Goal: Task Accomplishment & Management: Use online tool/utility

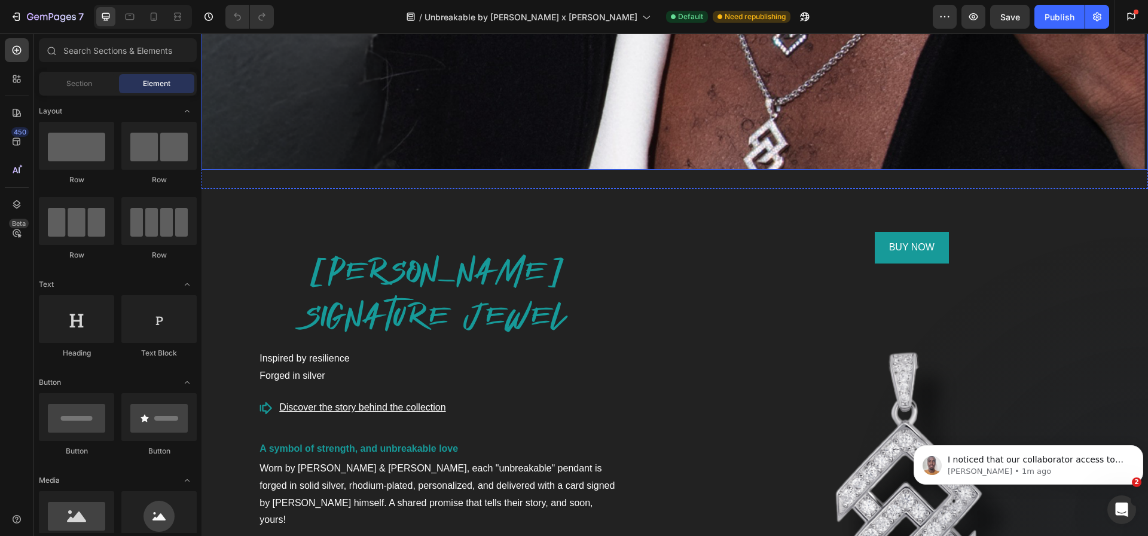
scroll to position [501, 0]
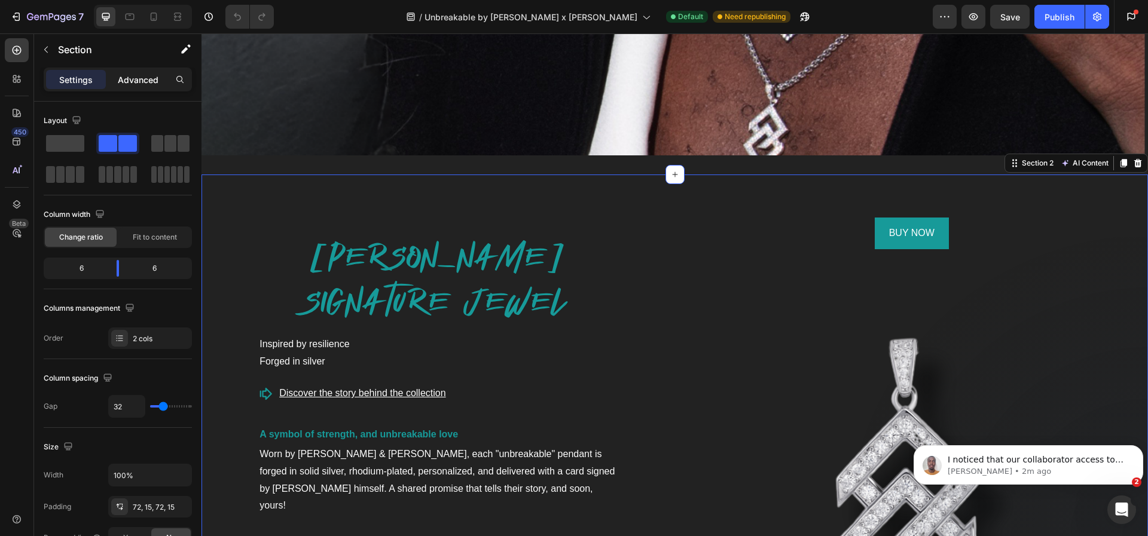
click at [139, 86] on div "Advanced" at bounding box center [138, 79] width 60 height 19
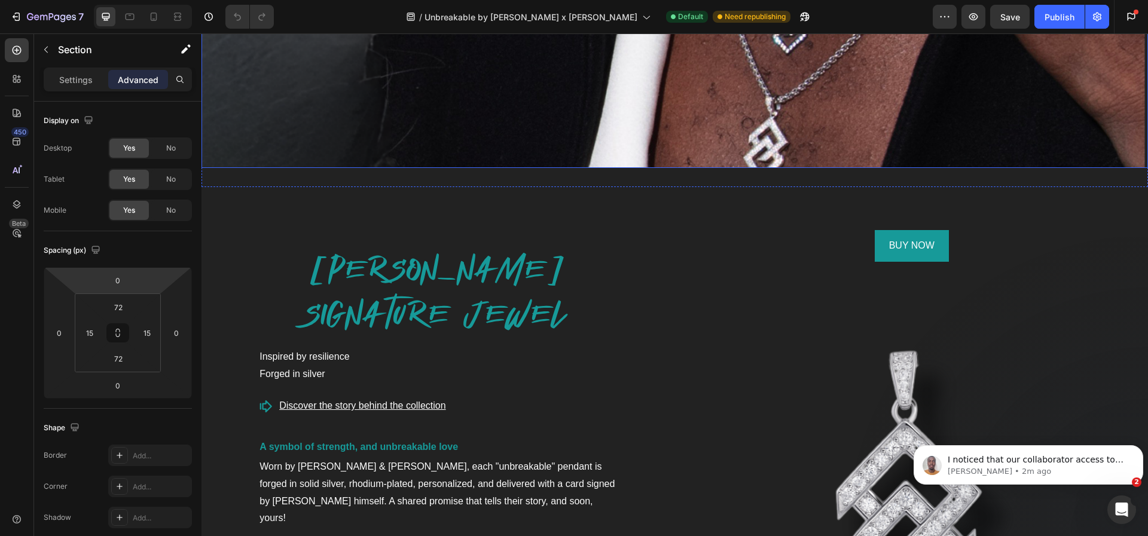
scroll to position [496, 0]
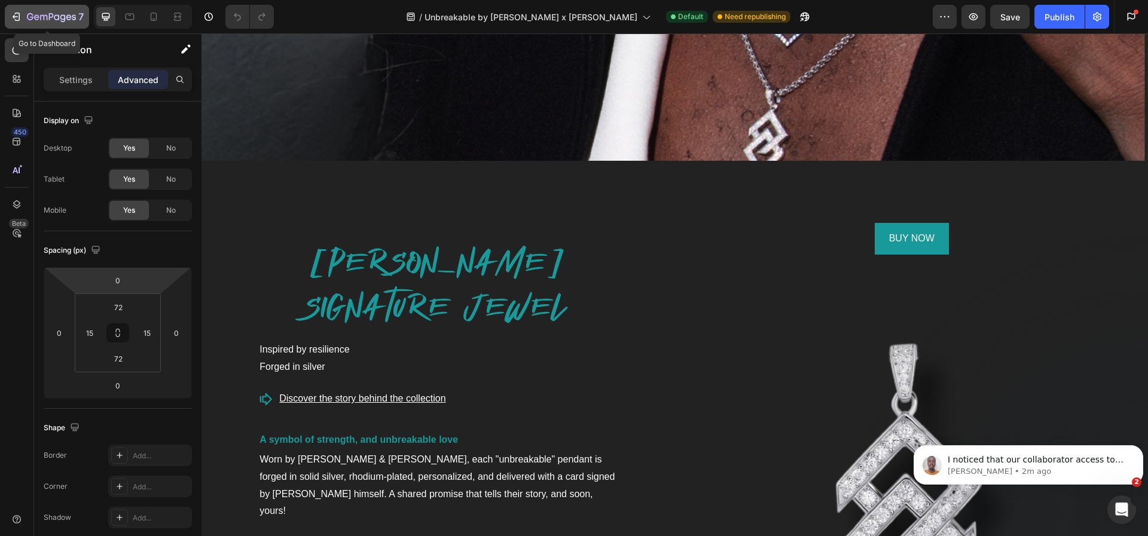
click at [40, 16] on icon "button" at bounding box center [43, 17] width 7 height 5
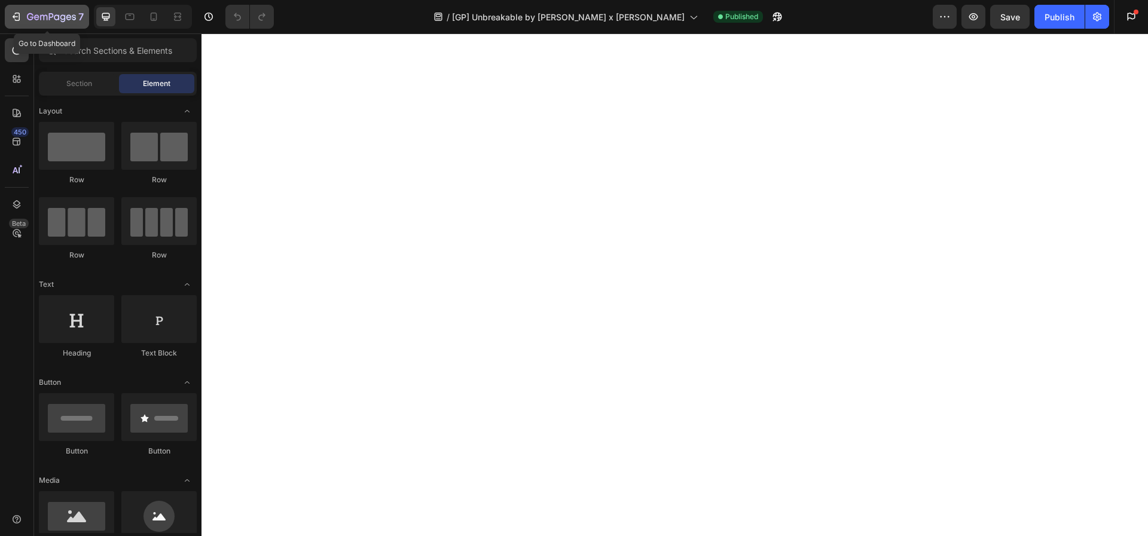
click at [19, 16] on icon "button" at bounding box center [16, 17] width 12 height 12
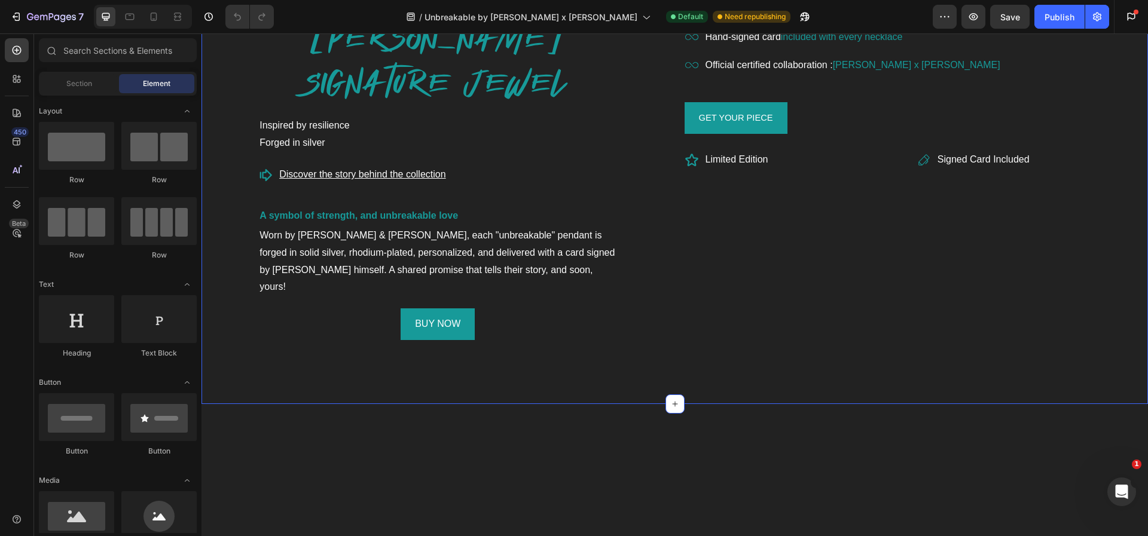
scroll to position [699, 0]
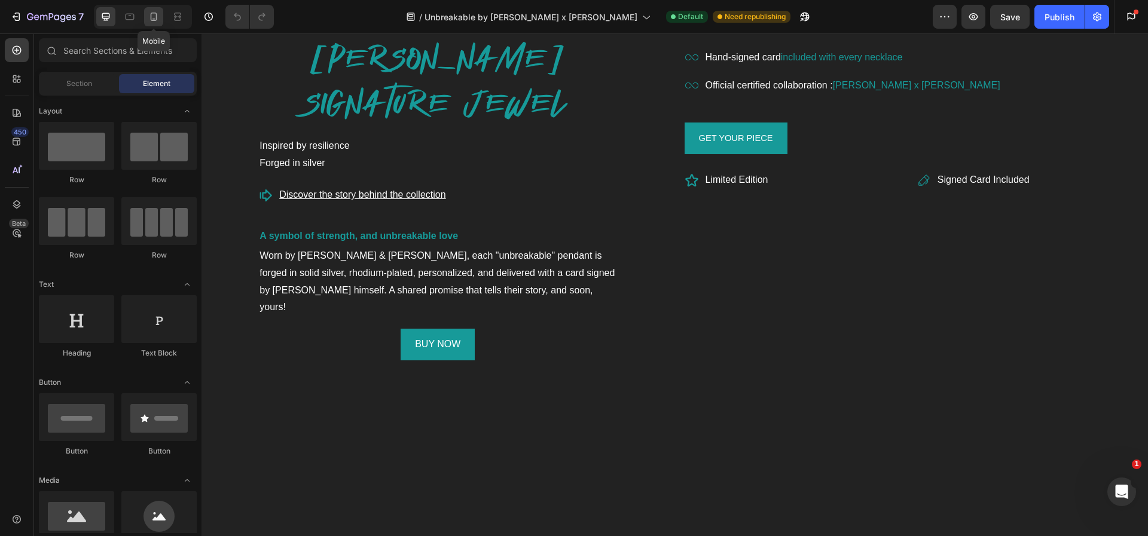
click at [156, 16] on icon at bounding box center [154, 17] width 7 height 8
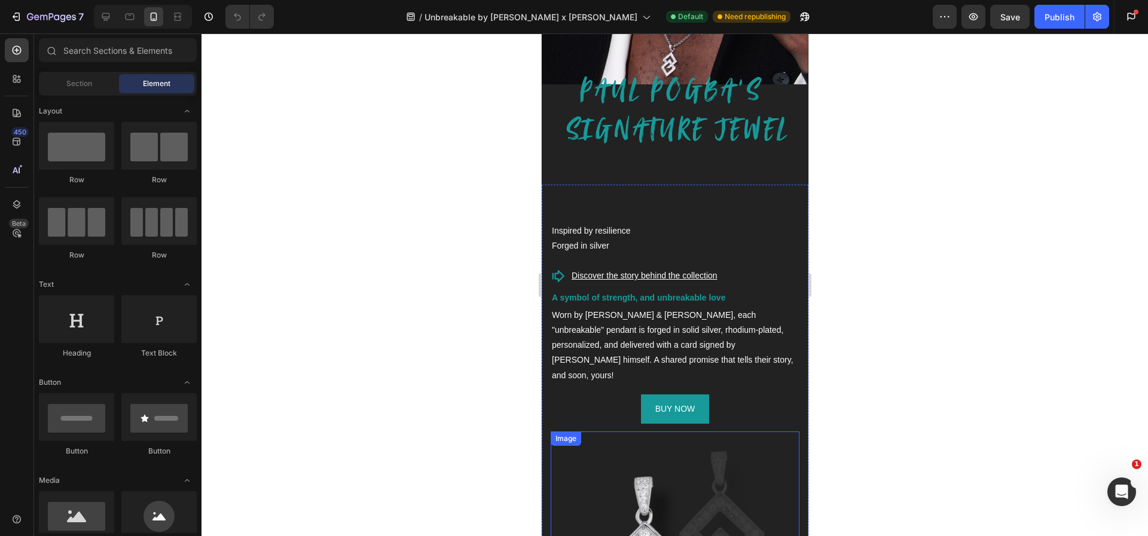
scroll to position [433, 0]
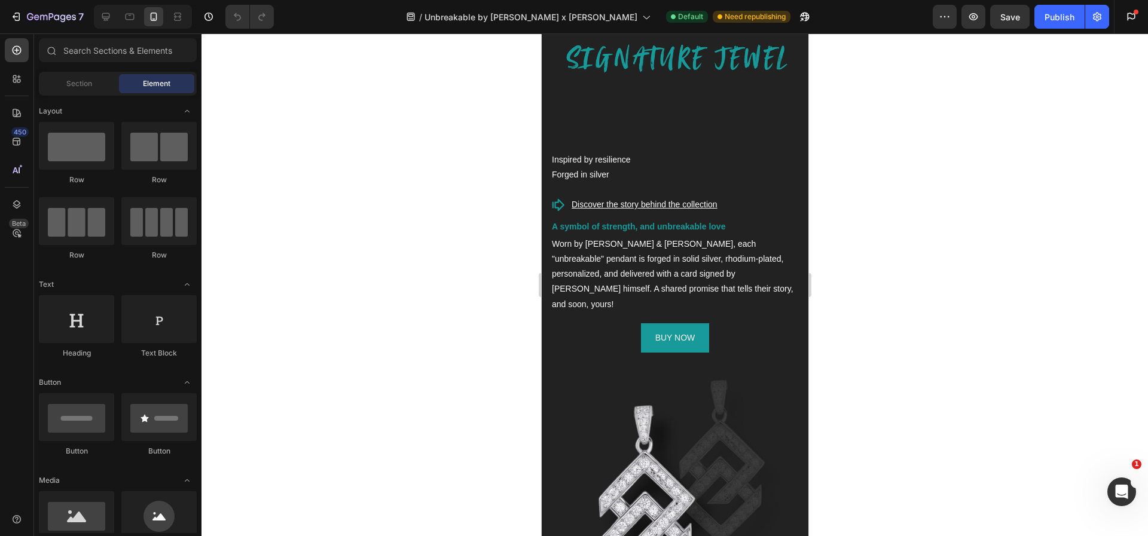
click at [1037, 136] on div at bounding box center [674, 284] width 946 height 503
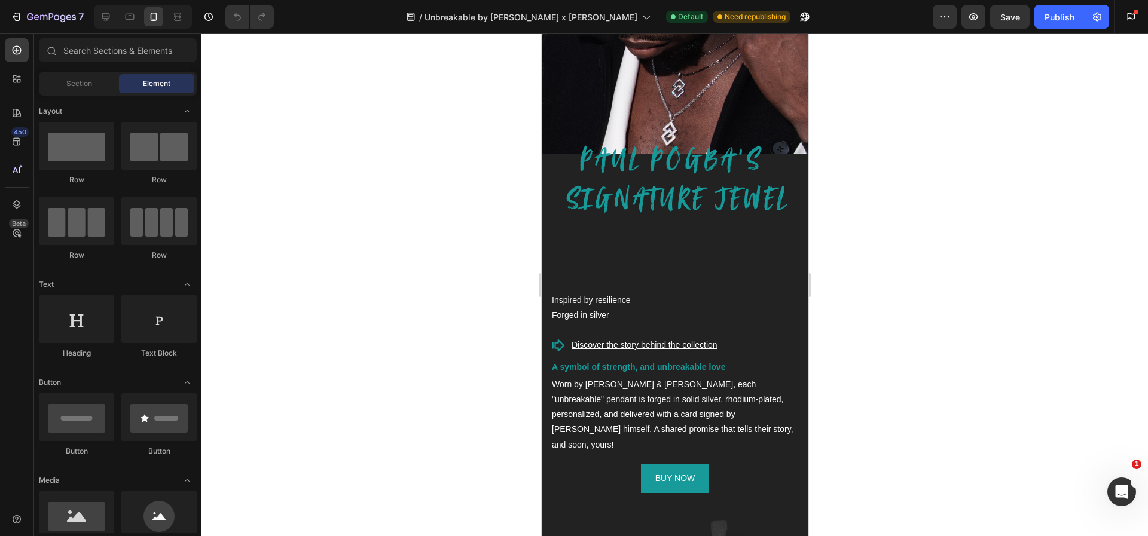
scroll to position [294, 0]
click at [674, 292] on p "Inspired by resilience" at bounding box center [674, 299] width 246 height 15
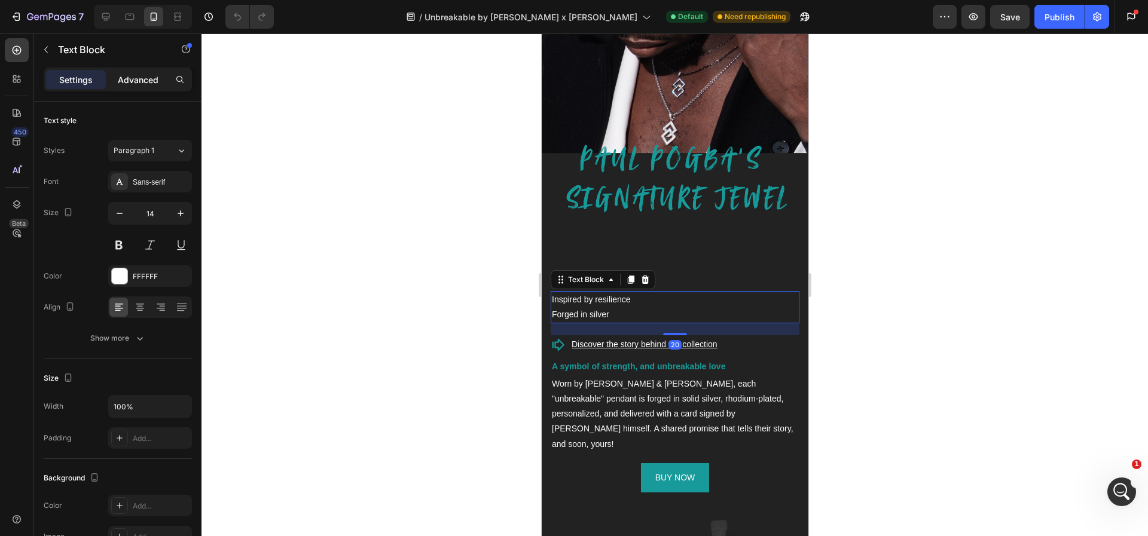
click at [147, 83] on p "Advanced" at bounding box center [138, 80] width 41 height 13
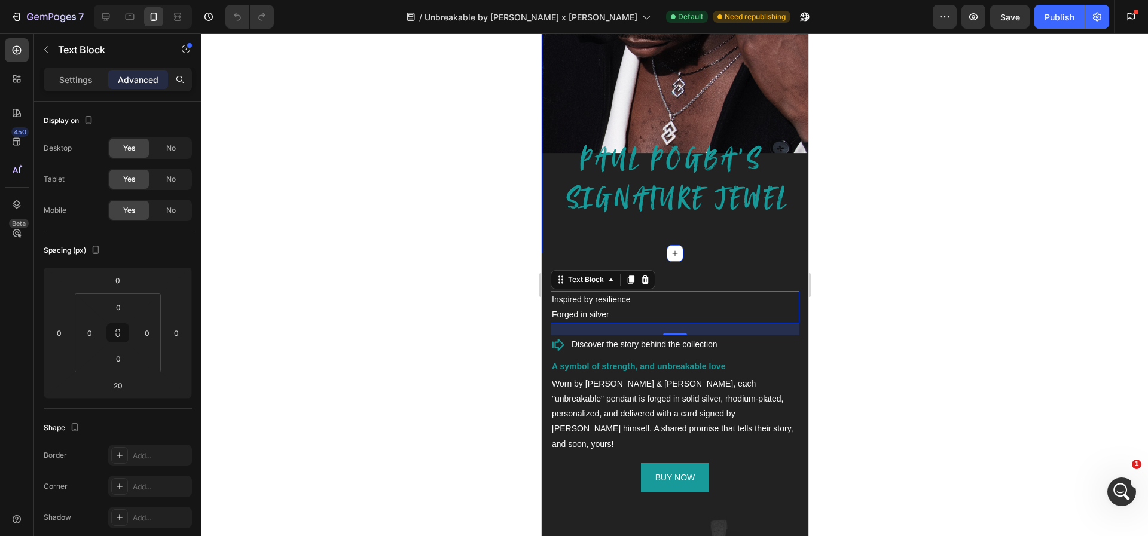
click at [601, 222] on div "Image Row Section 2" at bounding box center [674, 96] width 267 height 314
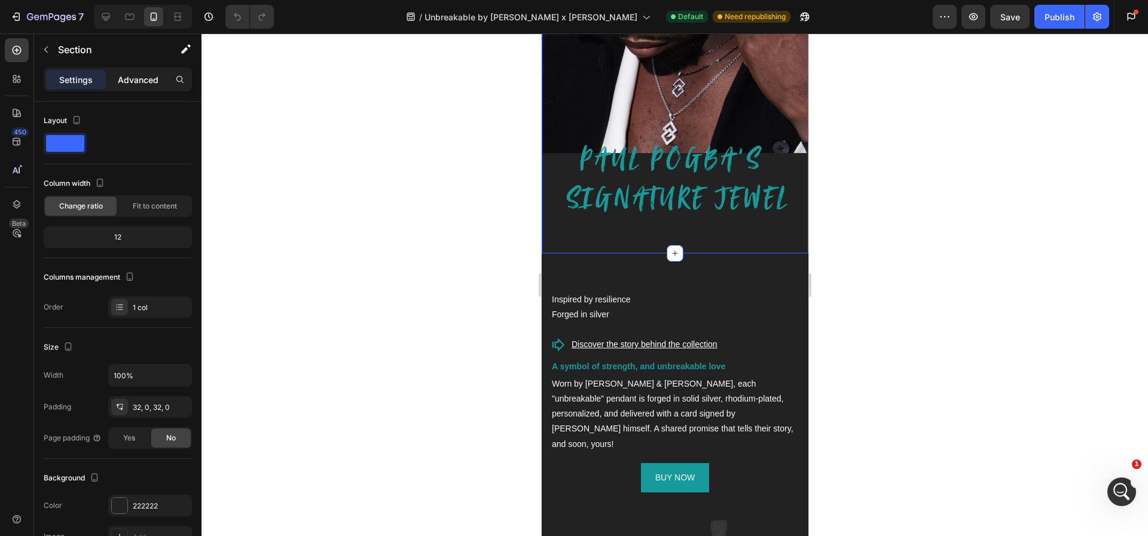
click at [127, 80] on p "Advanced" at bounding box center [138, 80] width 41 height 13
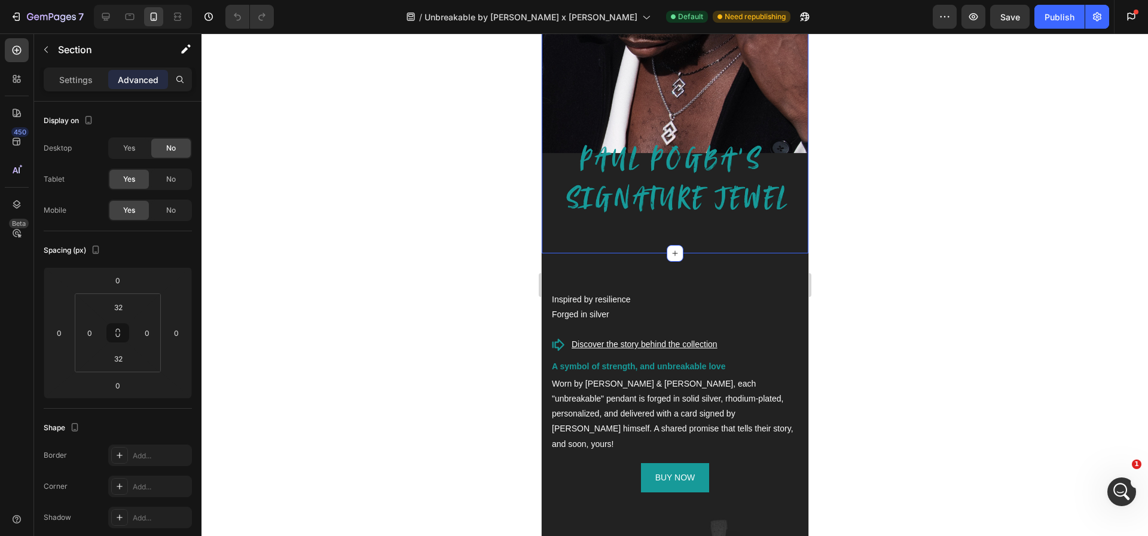
click at [936, 207] on div at bounding box center [674, 284] width 946 height 503
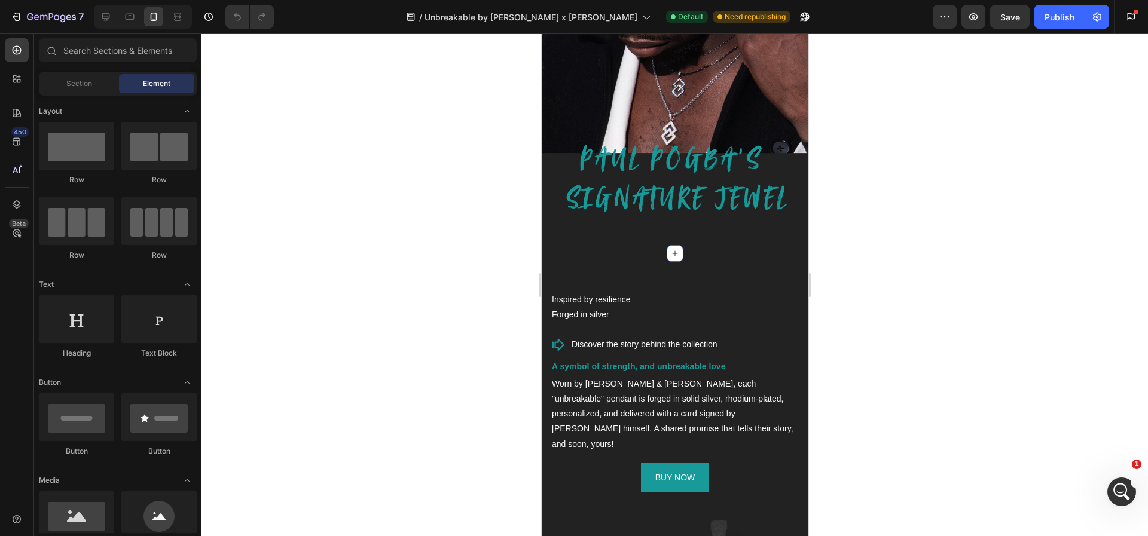
click at [713, 227] on div "Image Row Section 2" at bounding box center [674, 96] width 267 height 314
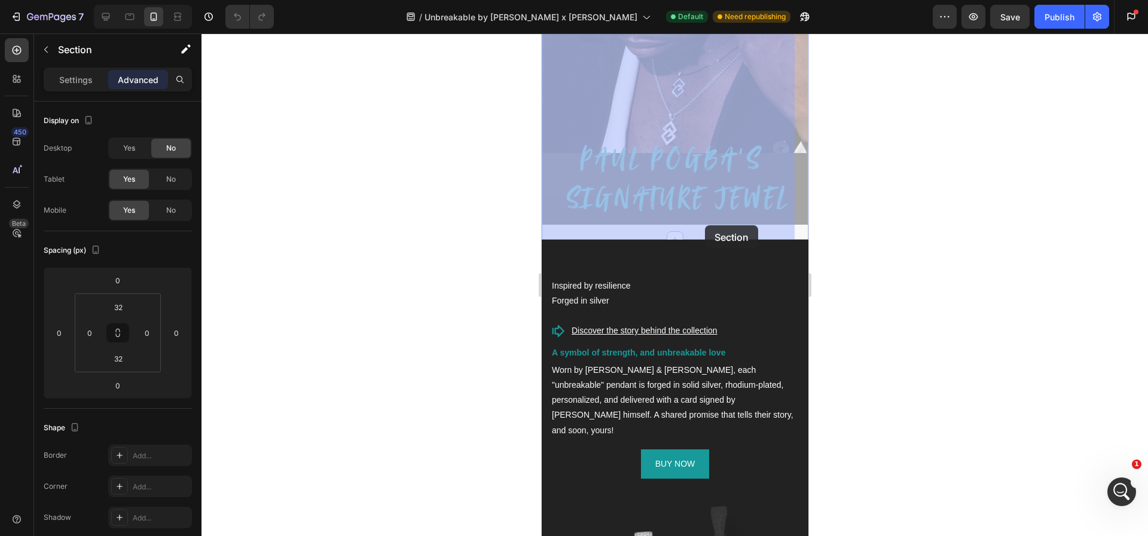
drag, startPoint x: 713, startPoint y: 227, endPoint x: 704, endPoint y: 225, distance: 9.1
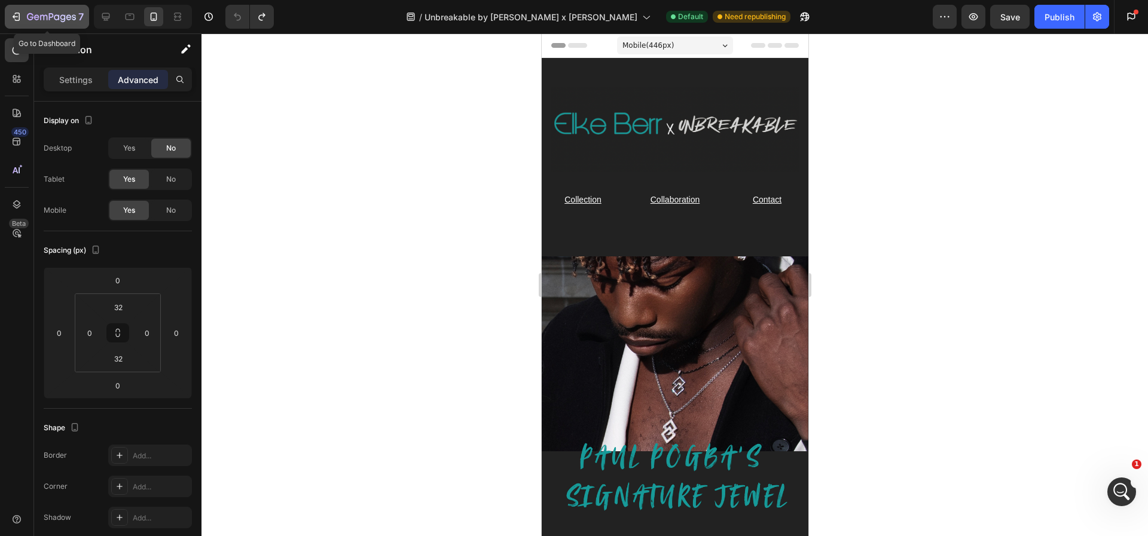
click at [13, 16] on icon "button" at bounding box center [16, 17] width 12 height 12
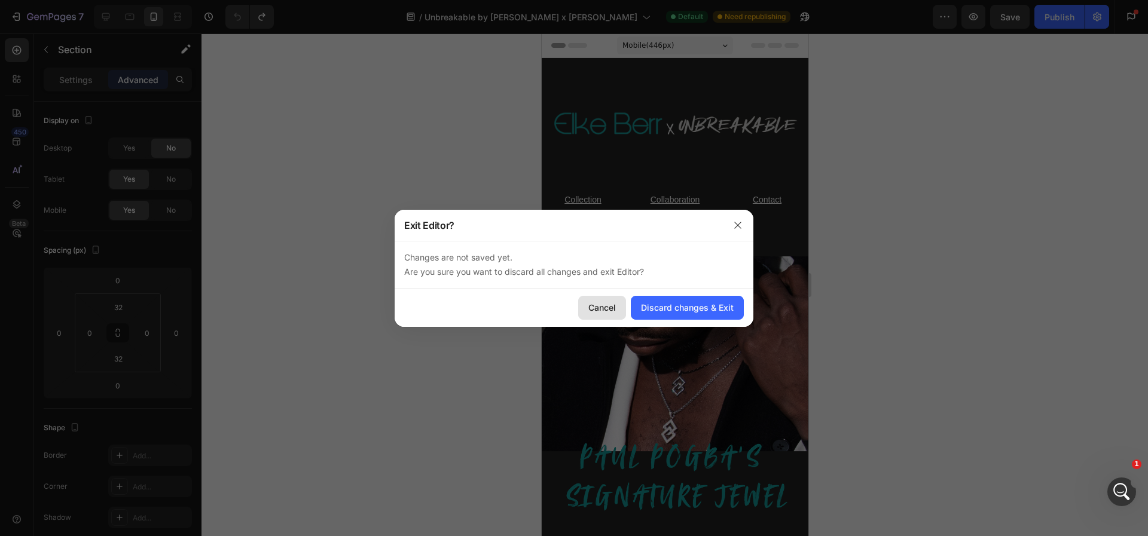
click at [590, 310] on div "Cancel" at bounding box center [602, 307] width 28 height 13
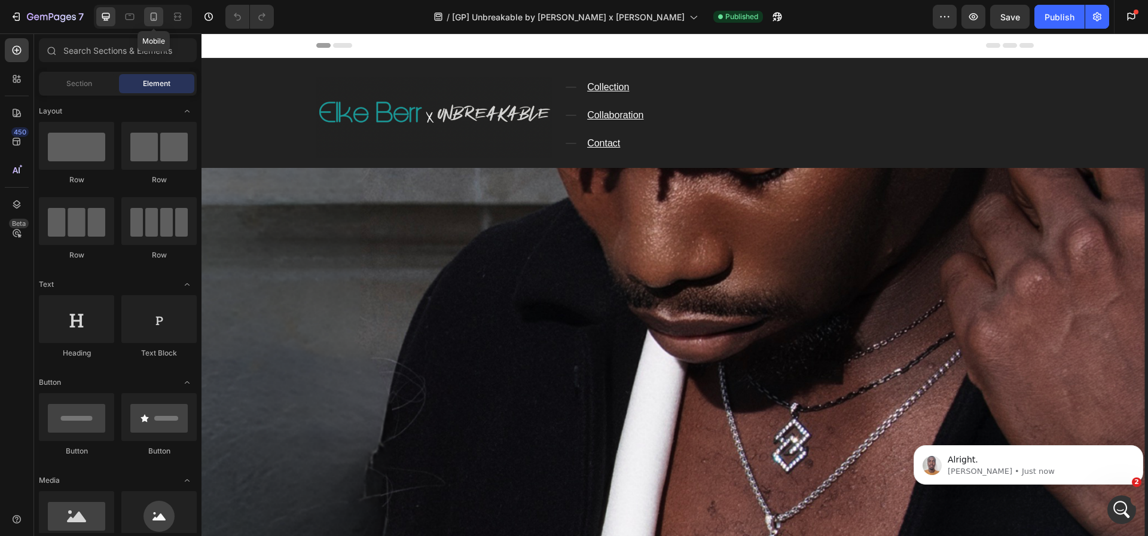
click at [155, 16] on icon at bounding box center [154, 17] width 12 height 12
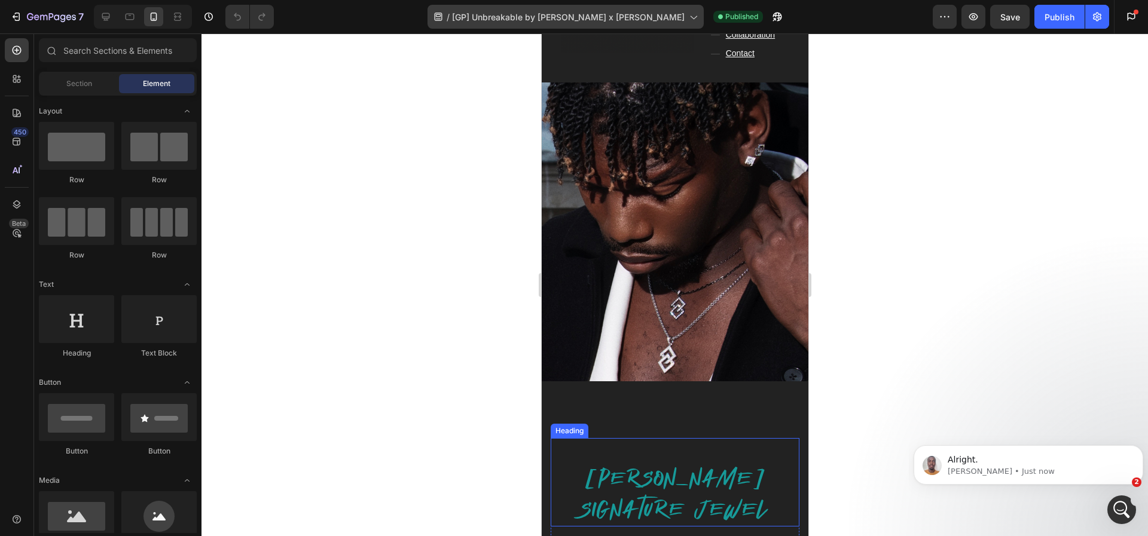
scroll to position [88, 0]
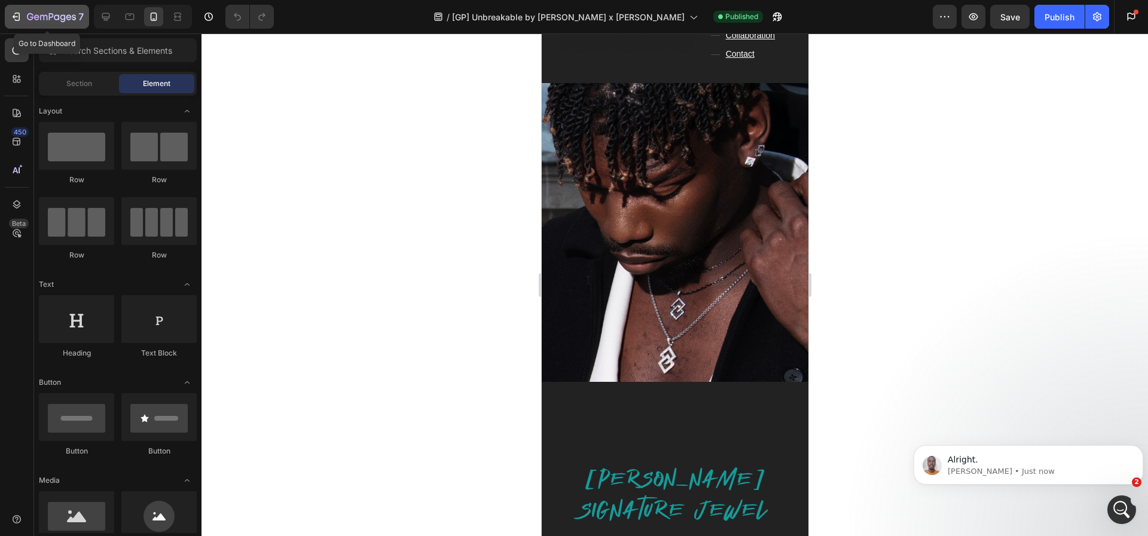
click at [40, 18] on icon "button" at bounding box center [43, 17] width 7 height 5
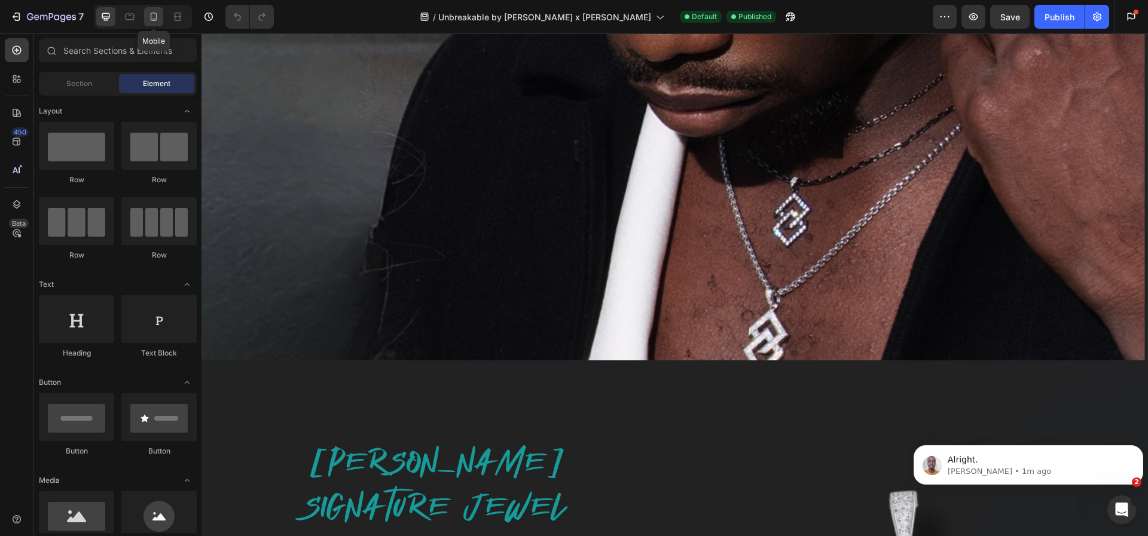
click at [149, 16] on icon at bounding box center [154, 17] width 12 height 12
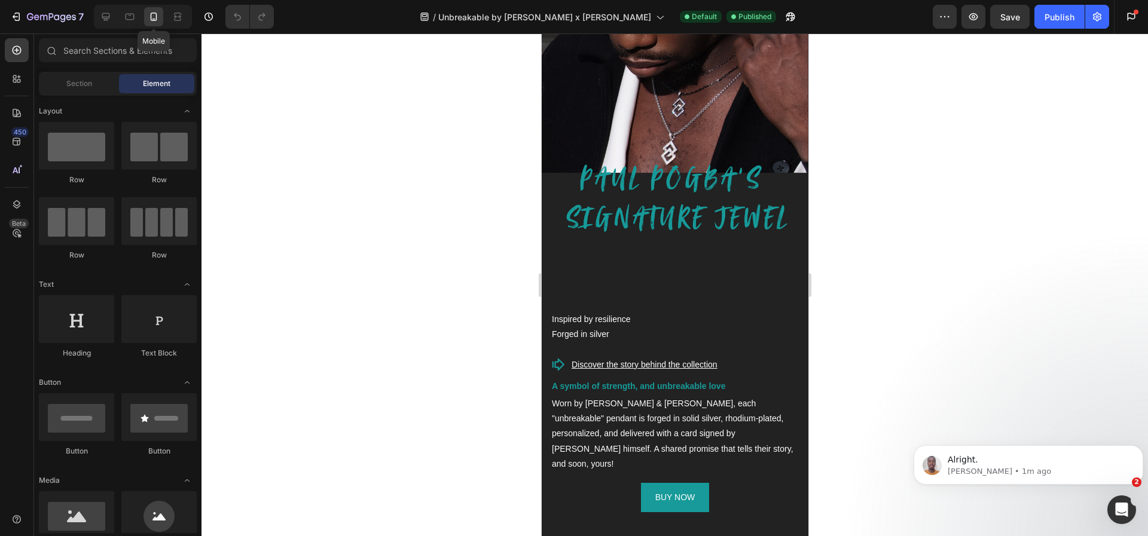
scroll to position [171, 0]
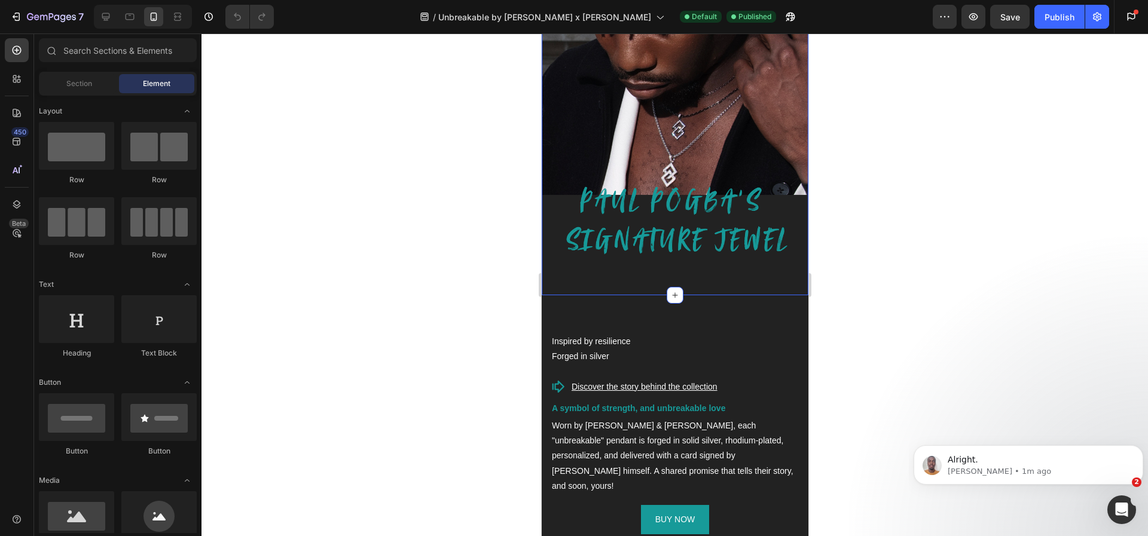
click at [616, 295] on div "Image Row Section 2" at bounding box center [674, 138] width 267 height 314
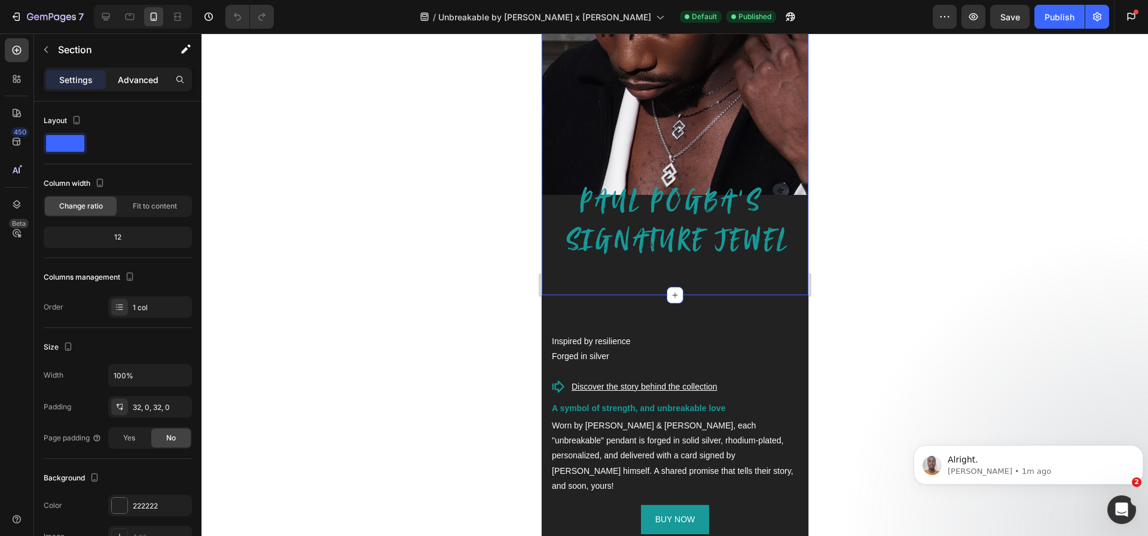
click at [123, 78] on p "Advanced" at bounding box center [138, 80] width 41 height 13
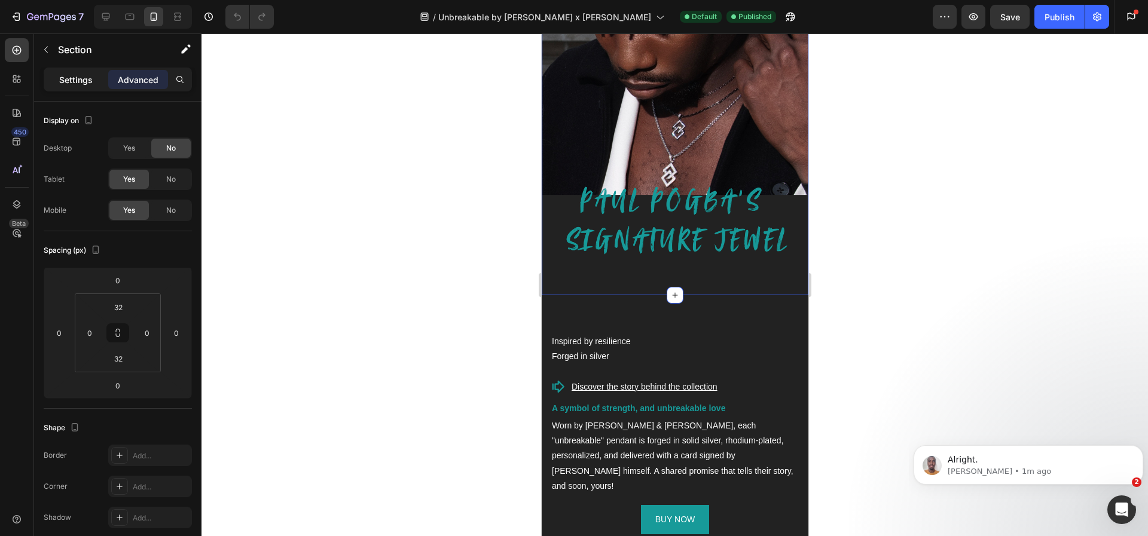
click at [78, 77] on p "Settings" at bounding box center [75, 80] width 33 height 13
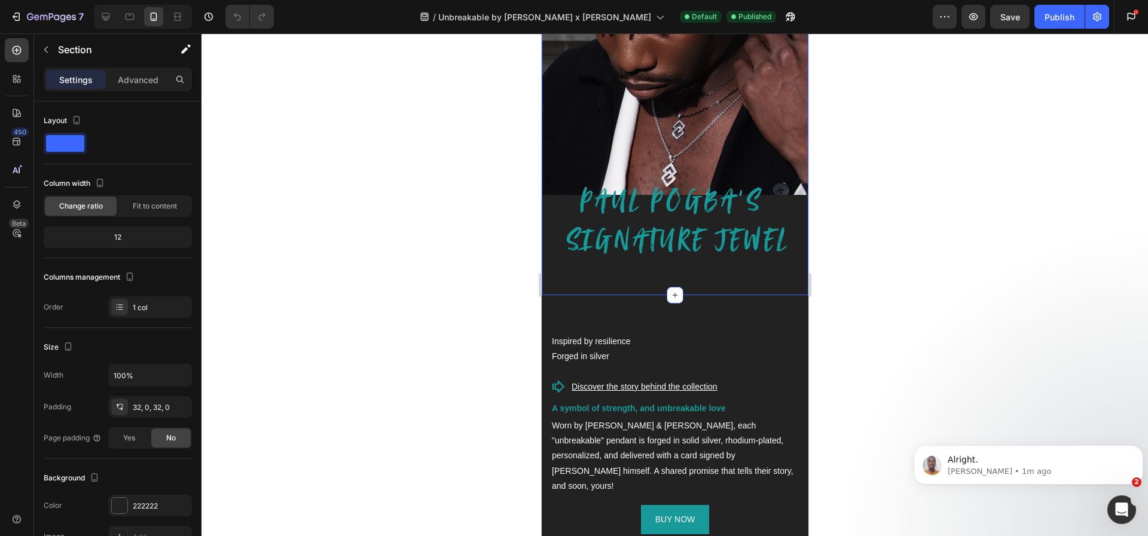
click at [915, 224] on div at bounding box center [674, 284] width 946 height 503
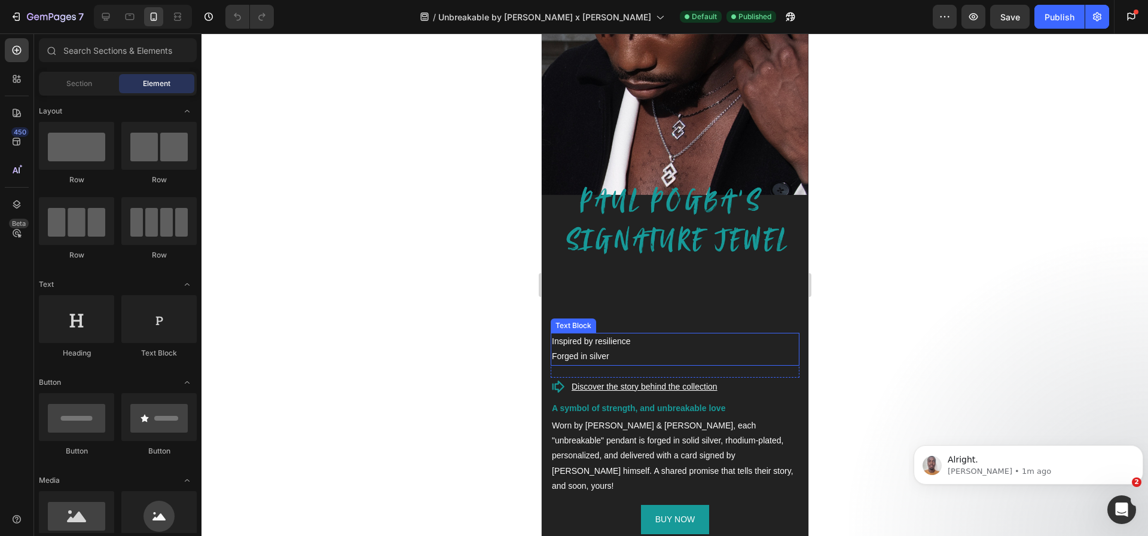
click at [676, 349] on p "Inspired by resilience" at bounding box center [674, 341] width 246 height 15
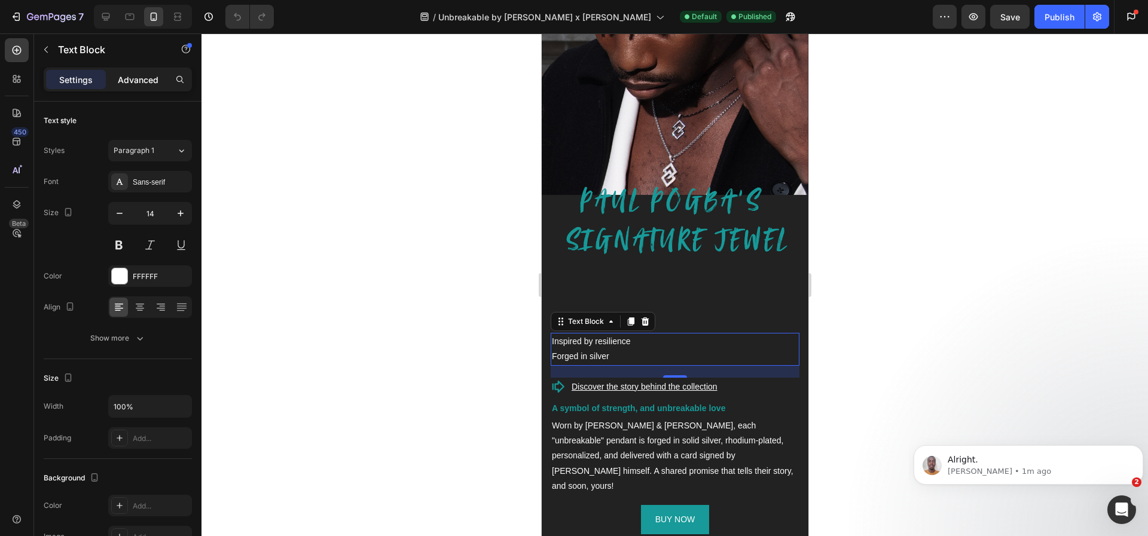
click at [129, 74] on p "Advanced" at bounding box center [138, 80] width 41 height 13
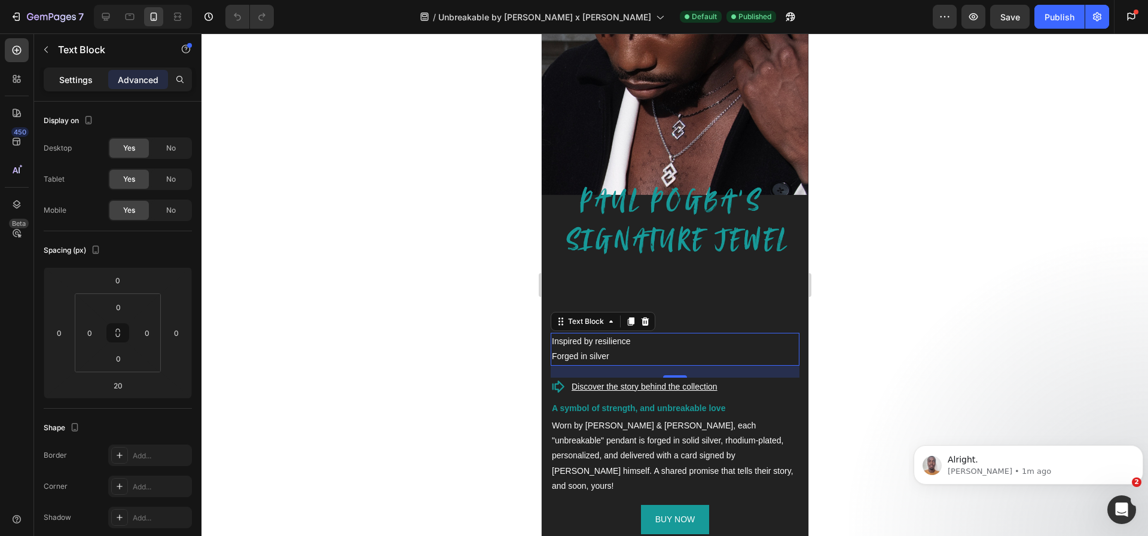
click at [83, 71] on div "Settings" at bounding box center [76, 79] width 60 height 19
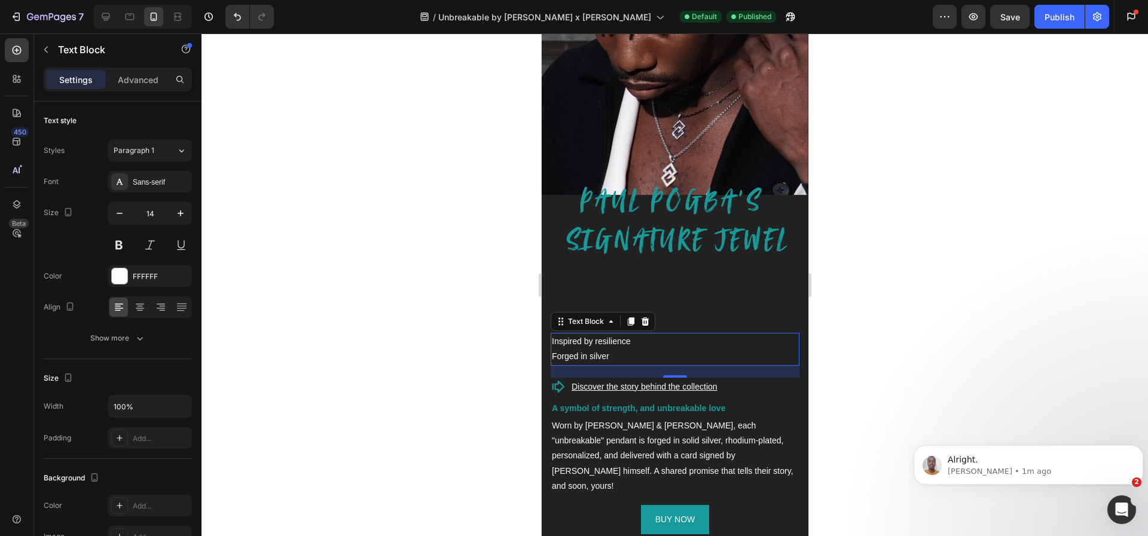
click at [83, 71] on div "Settings" at bounding box center [76, 79] width 60 height 19
click at [776, 267] on img at bounding box center [674, 133] width 267 height 267
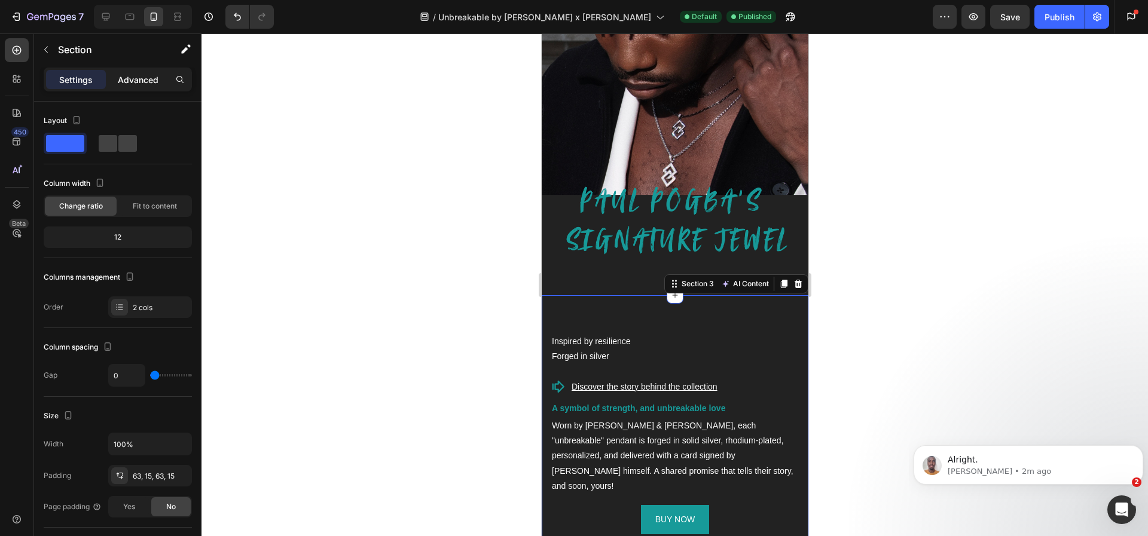
click at [144, 85] on div "Advanced" at bounding box center [138, 79] width 60 height 19
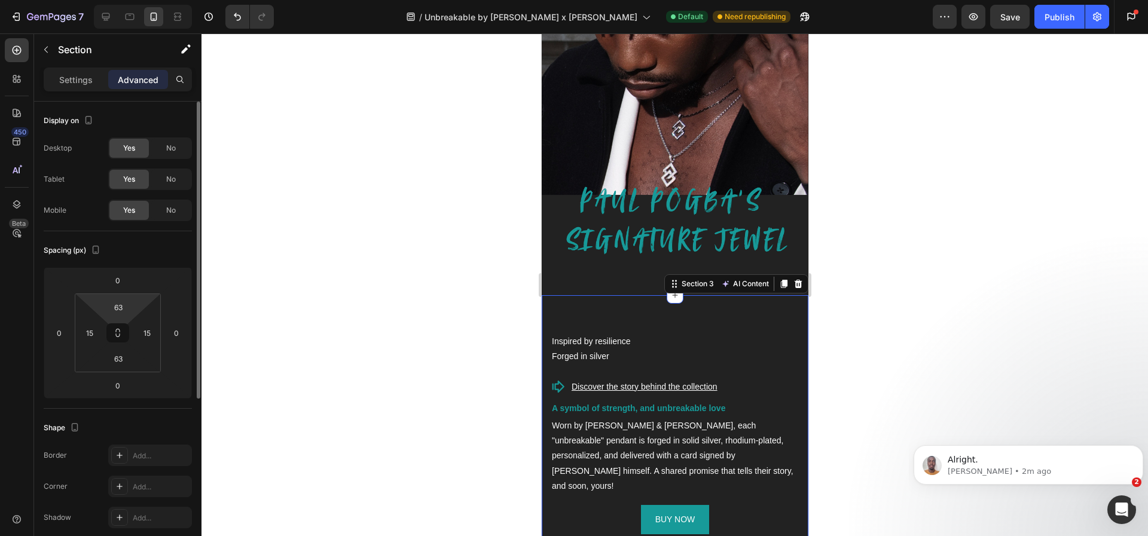
click at [124, 316] on div "63" at bounding box center [118, 307] width 30 height 19
click at [124, 308] on input "63" at bounding box center [118, 307] width 24 height 18
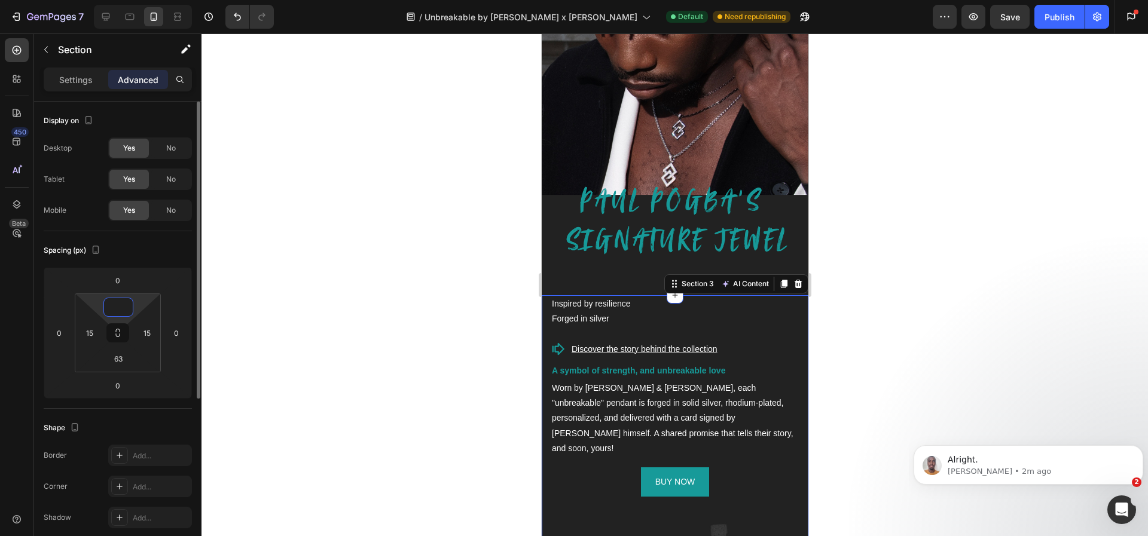
type input "63"
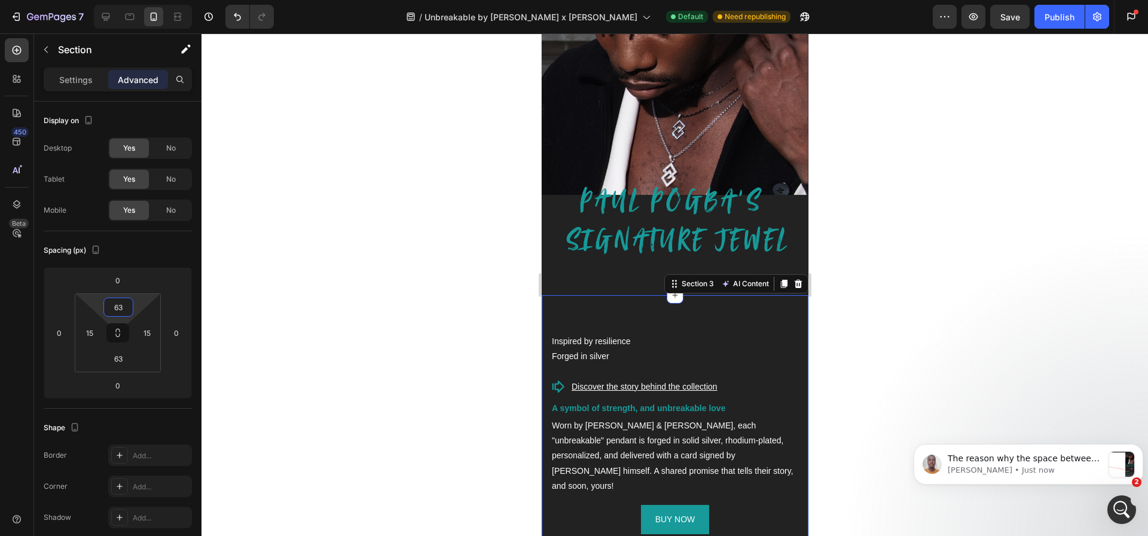
scroll to position [0, 0]
click at [18, 19] on icon "button" at bounding box center [16, 17] width 12 height 12
